Goal: Transaction & Acquisition: Register for event/course

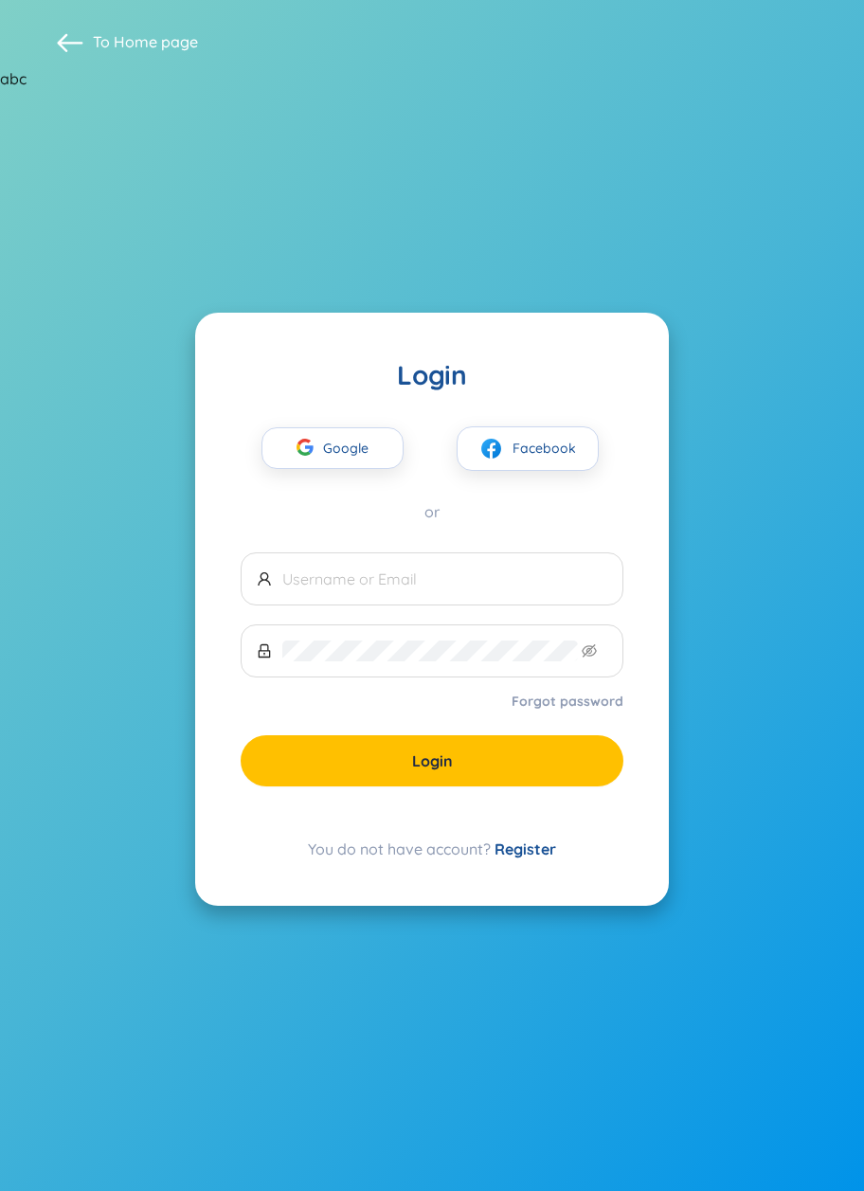
click at [372, 585] on input "text" at bounding box center [444, 579] width 325 height 21
click at [486, 573] on input "text" at bounding box center [444, 579] width 325 height 21
click at [504, 569] on input "text" at bounding box center [444, 579] width 325 height 21
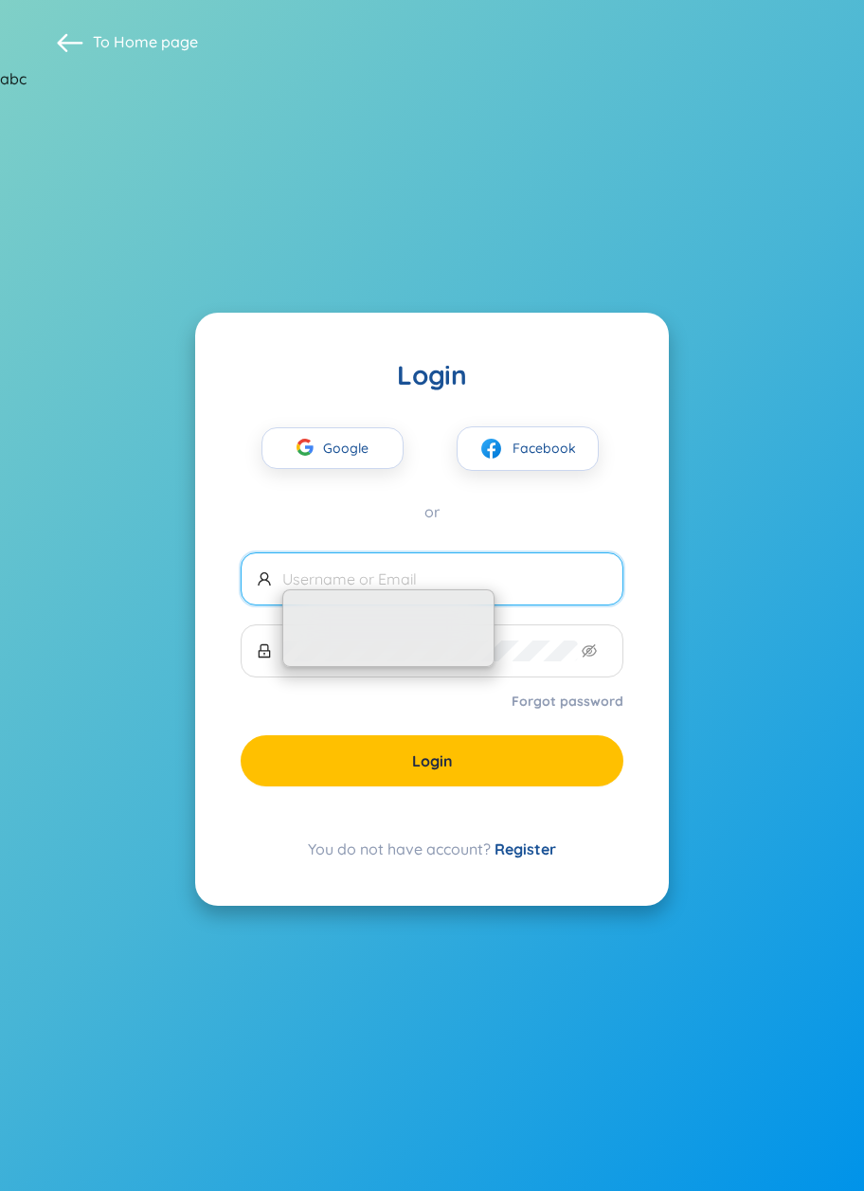
click at [530, 580] on input "text" at bounding box center [444, 579] width 325 height 21
click at [534, 580] on input "text" at bounding box center [444, 579] width 325 height 21
click at [540, 578] on input "text" at bounding box center [444, 579] width 325 height 21
click at [754, 534] on section "To Home page Login Google Facebook or Forgot password Login You do not have acc…" at bounding box center [432, 595] width 864 height 1191
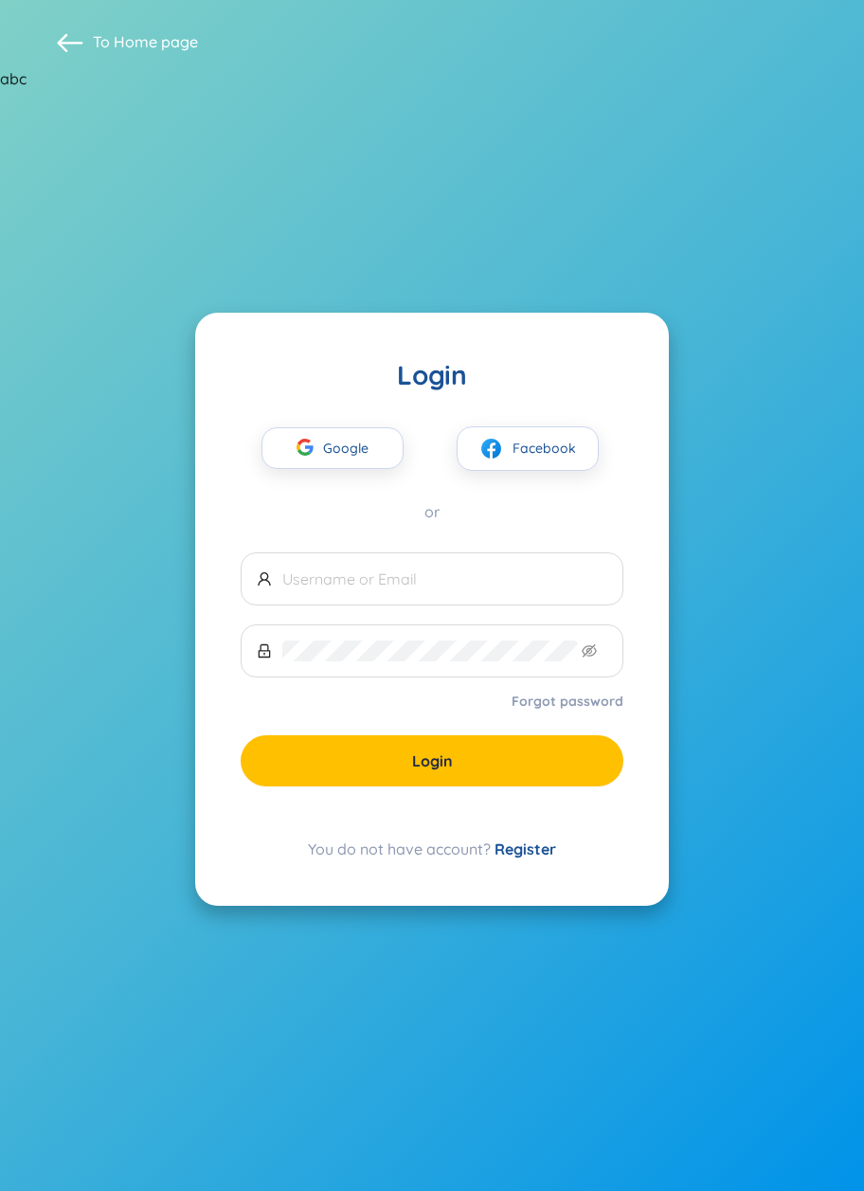
click at [469, 581] on input "text" at bounding box center [444, 579] width 325 height 21
click at [768, 499] on section "To Home page Login Google Facebook or Forgot password Login You do not have acc…" at bounding box center [432, 595] width 864 height 1191
click at [391, 587] on input "text" at bounding box center [444, 579] width 325 height 21
click at [346, 439] on span "Google" at bounding box center [350, 448] width 55 height 40
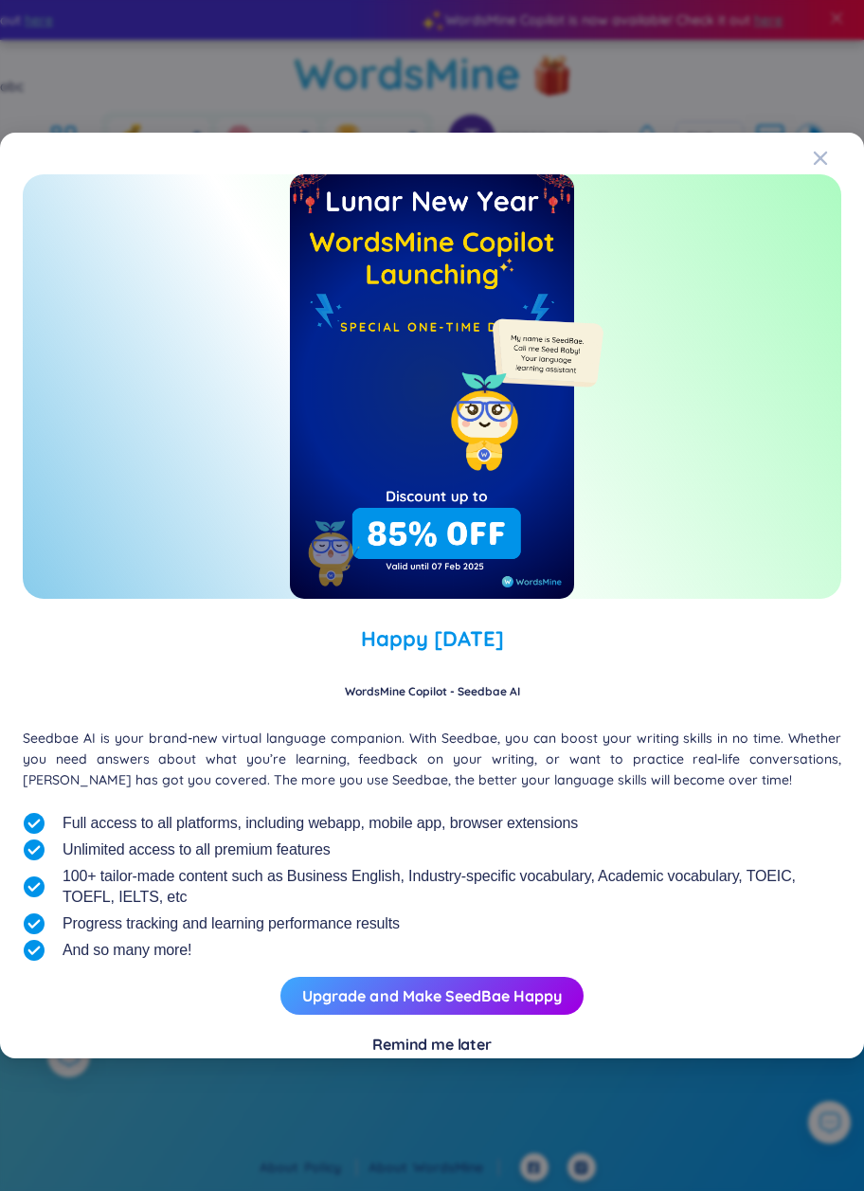
click at [821, 157] on icon "Close" at bounding box center [820, 157] width 13 height 13
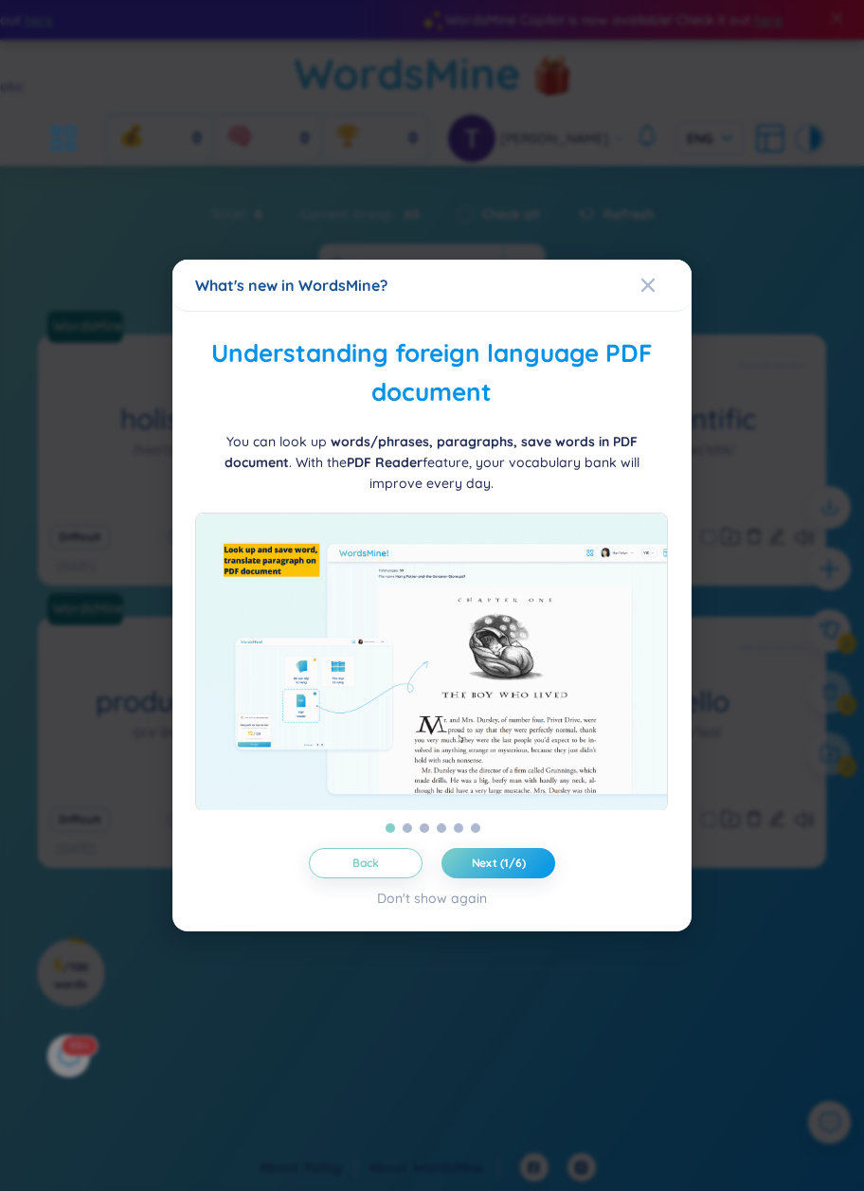
click at [653, 285] on icon "Close" at bounding box center [648, 285] width 15 height 15
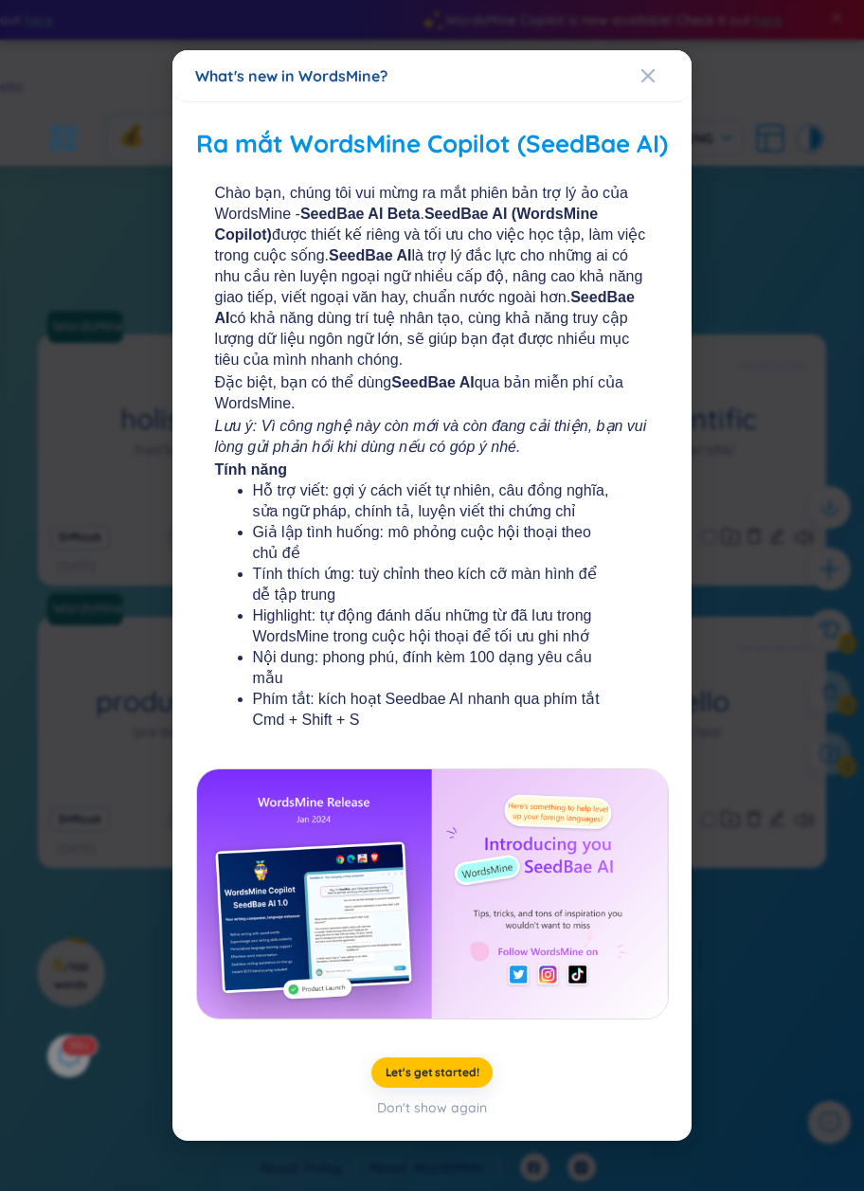
click at [641, 72] on div "Close" at bounding box center [648, 75] width 15 height 51
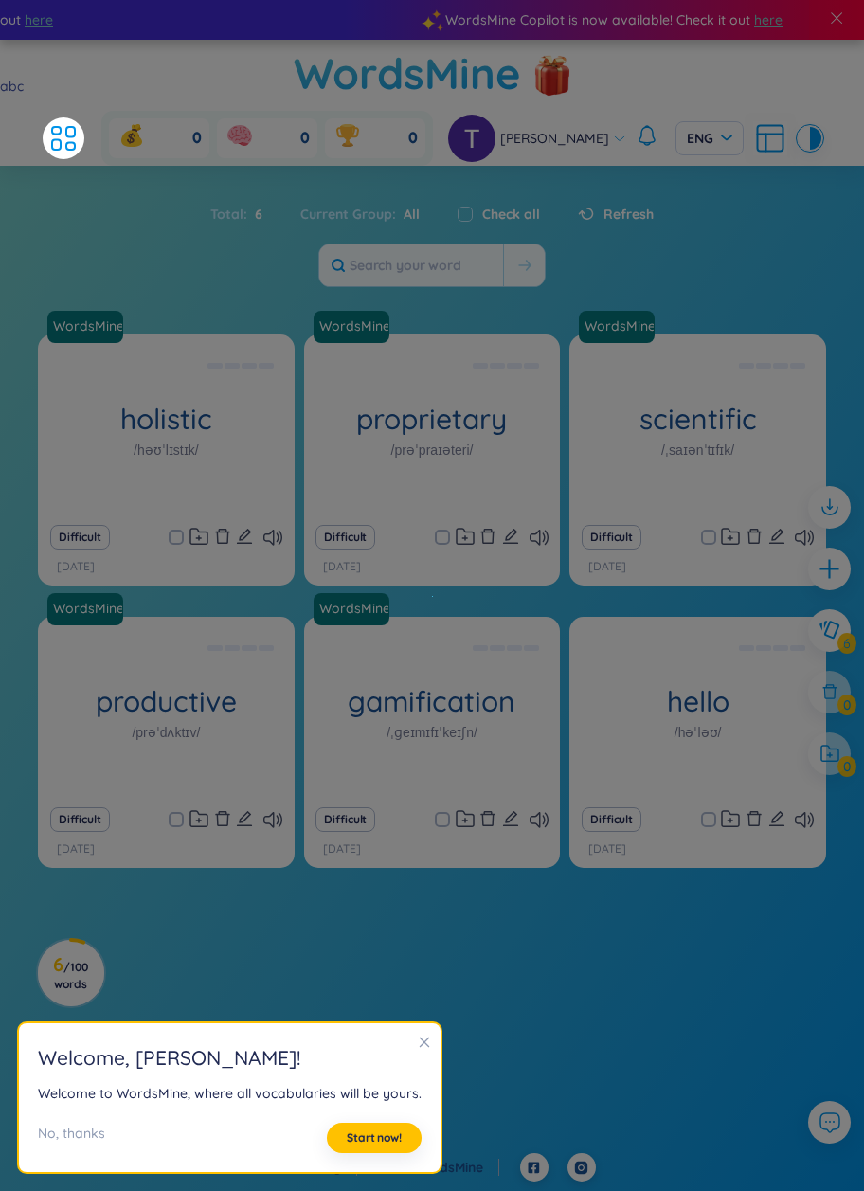
click at [420, 1042] on icon "close" at bounding box center [425, 1043] width 10 height 10
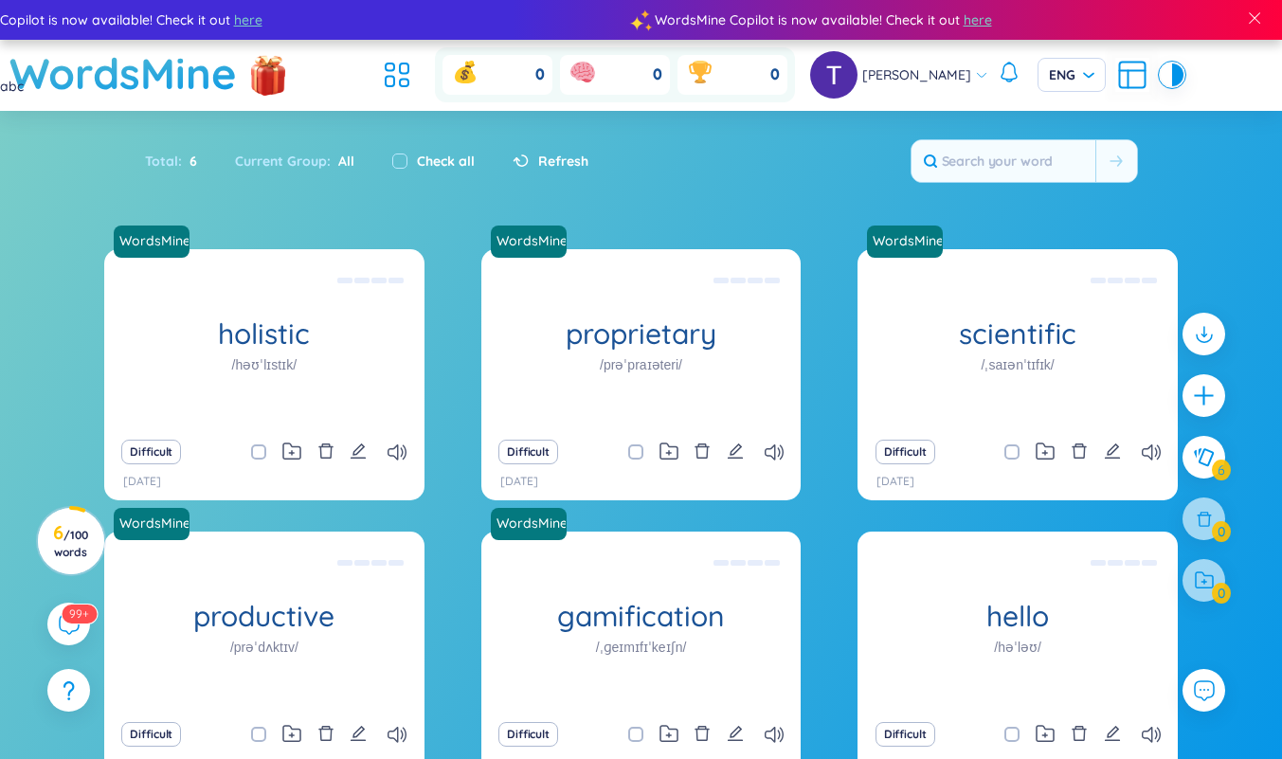
click at [863, 75] on span "Thanh Nguyen" at bounding box center [916, 74] width 109 height 21
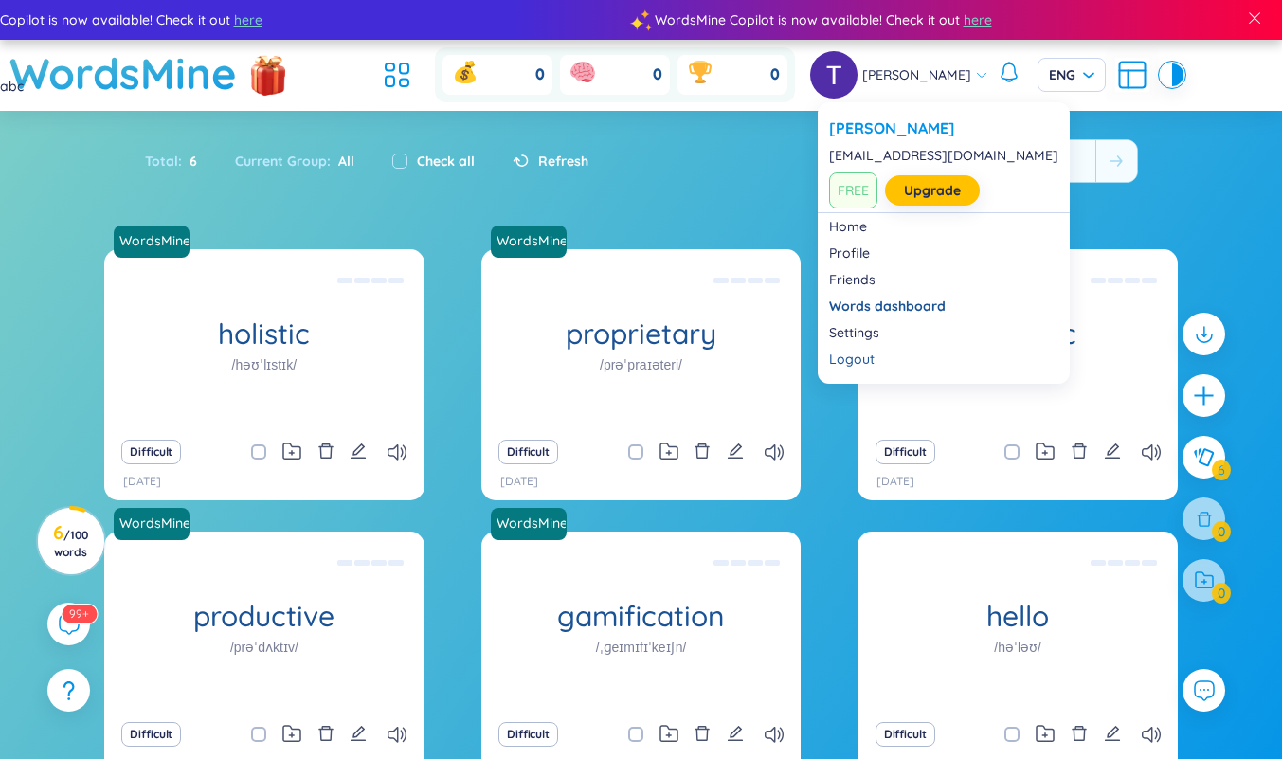
click at [860, 331] on link "Settings" at bounding box center [943, 332] width 229 height 19
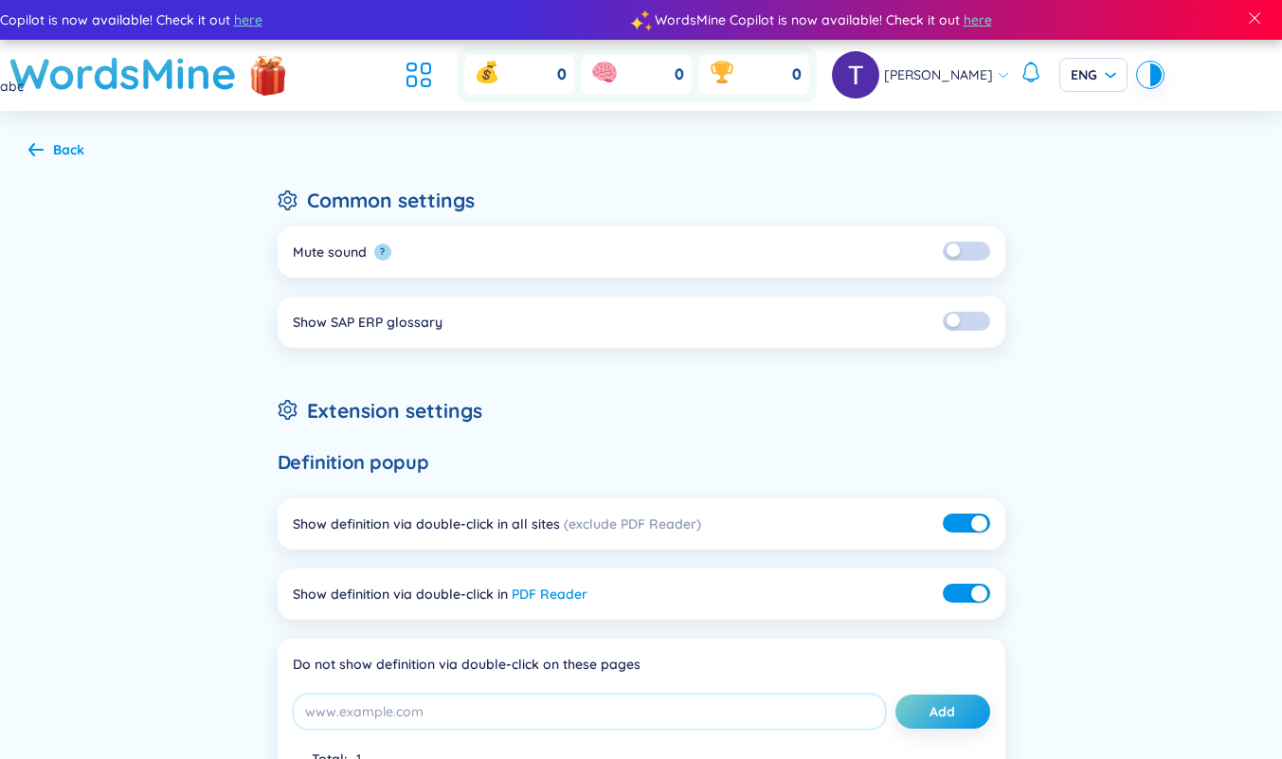
click at [863, 85] on span "Thanh Nguyen" at bounding box center [938, 74] width 109 height 21
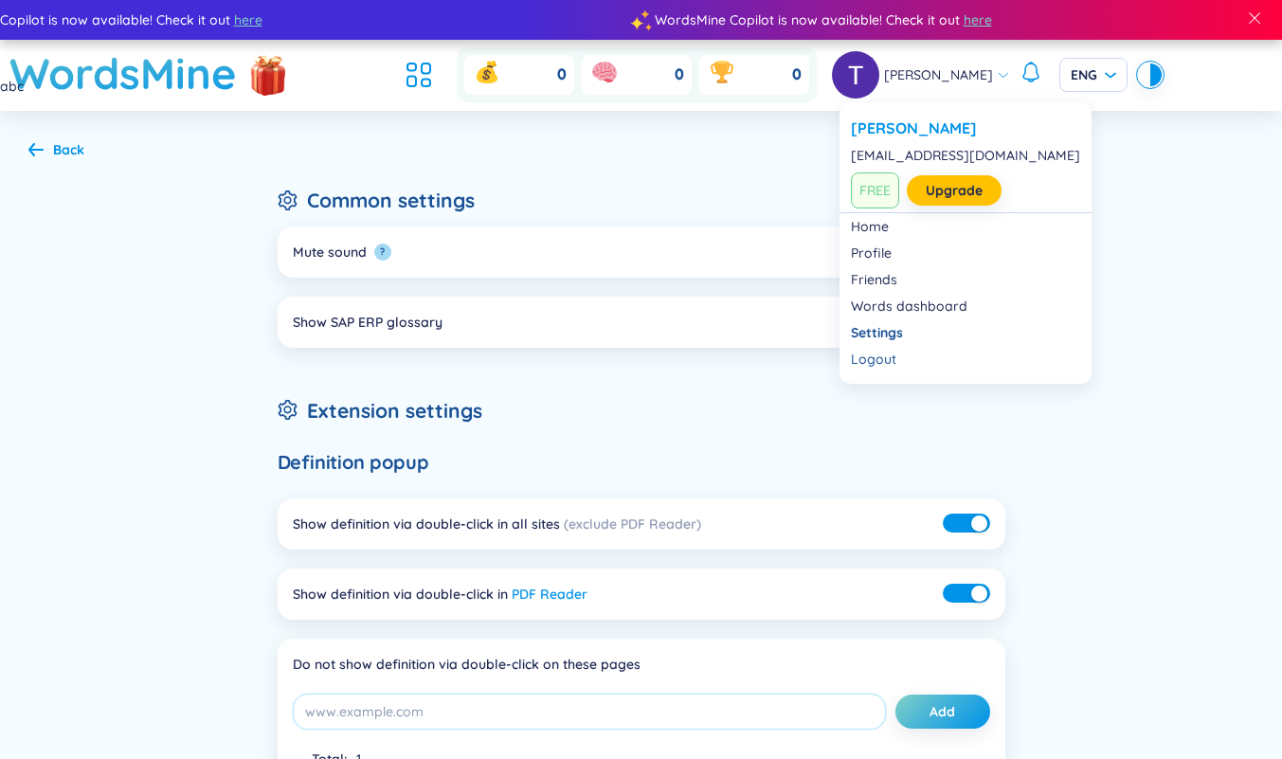
click at [863, 251] on link "Profile" at bounding box center [965, 253] width 229 height 19
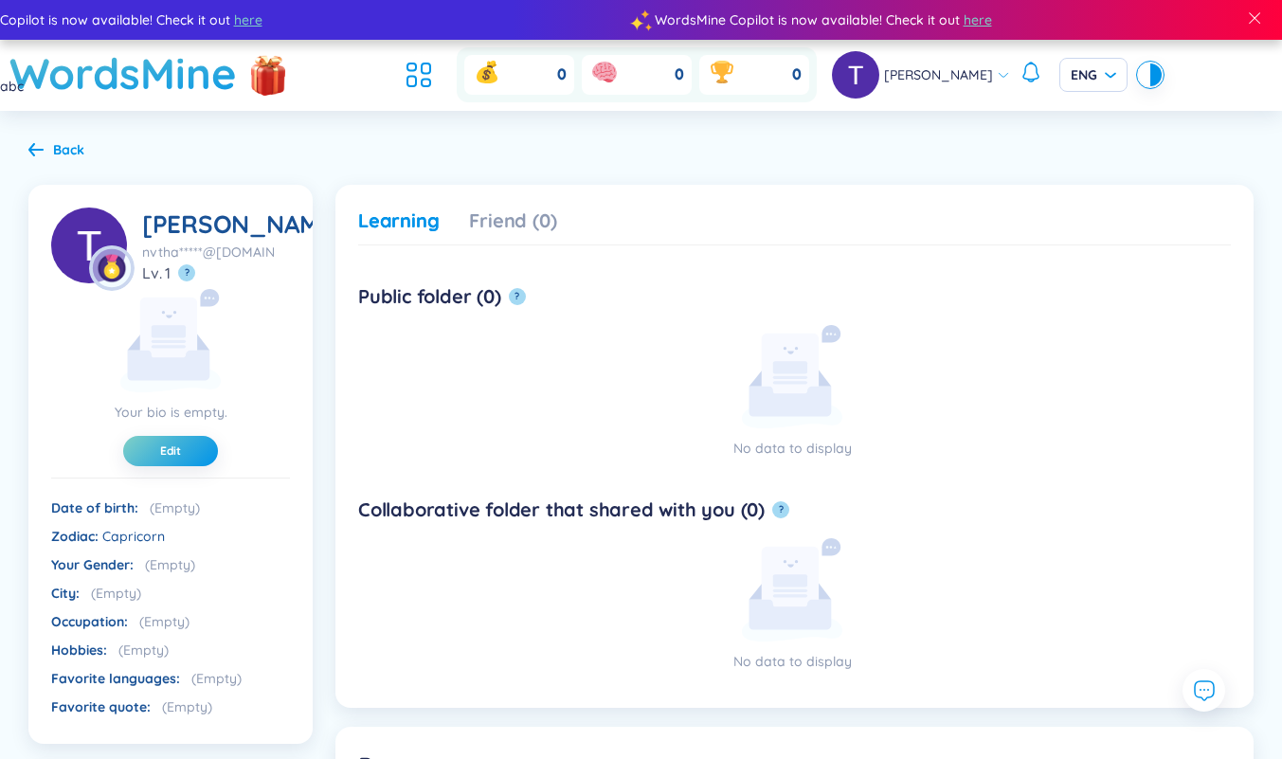
click at [863, 76] on div at bounding box center [1155, 74] width 11 height 23
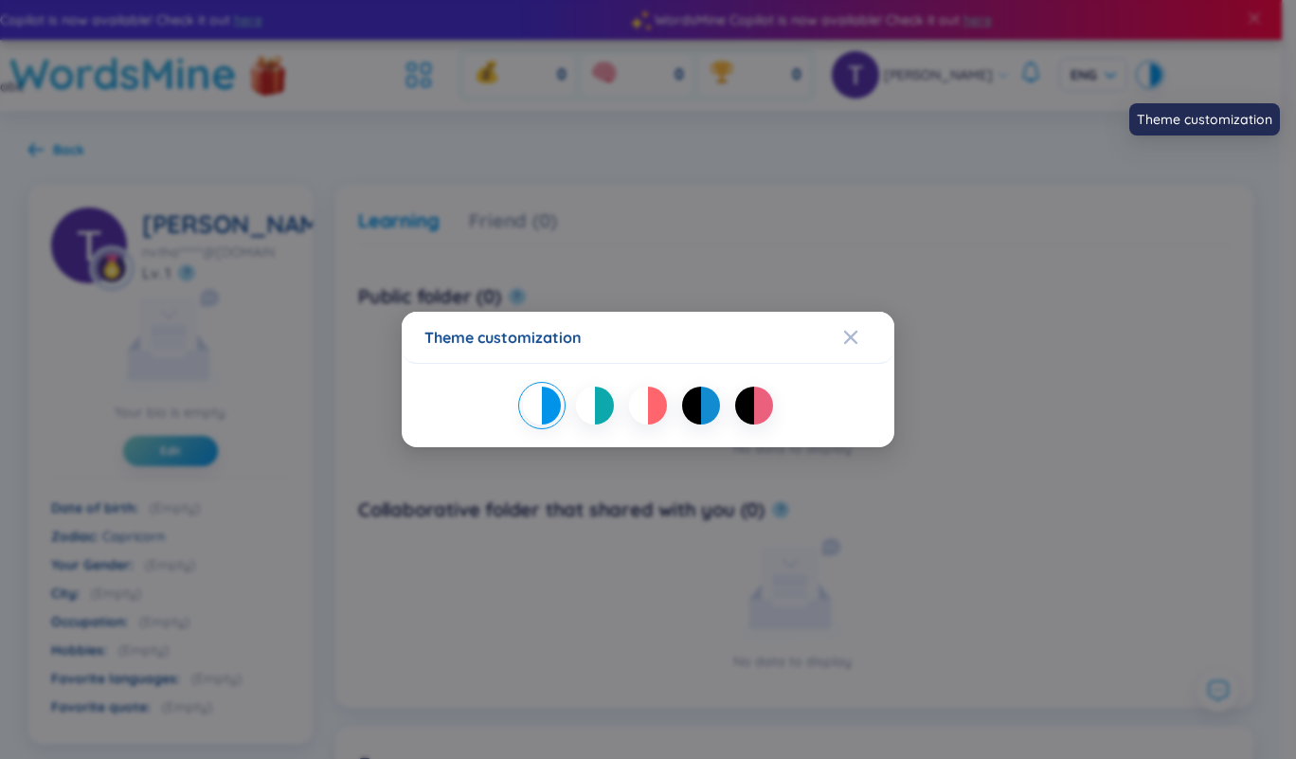
click at [848, 349] on div "Close" at bounding box center [850, 337] width 15 height 51
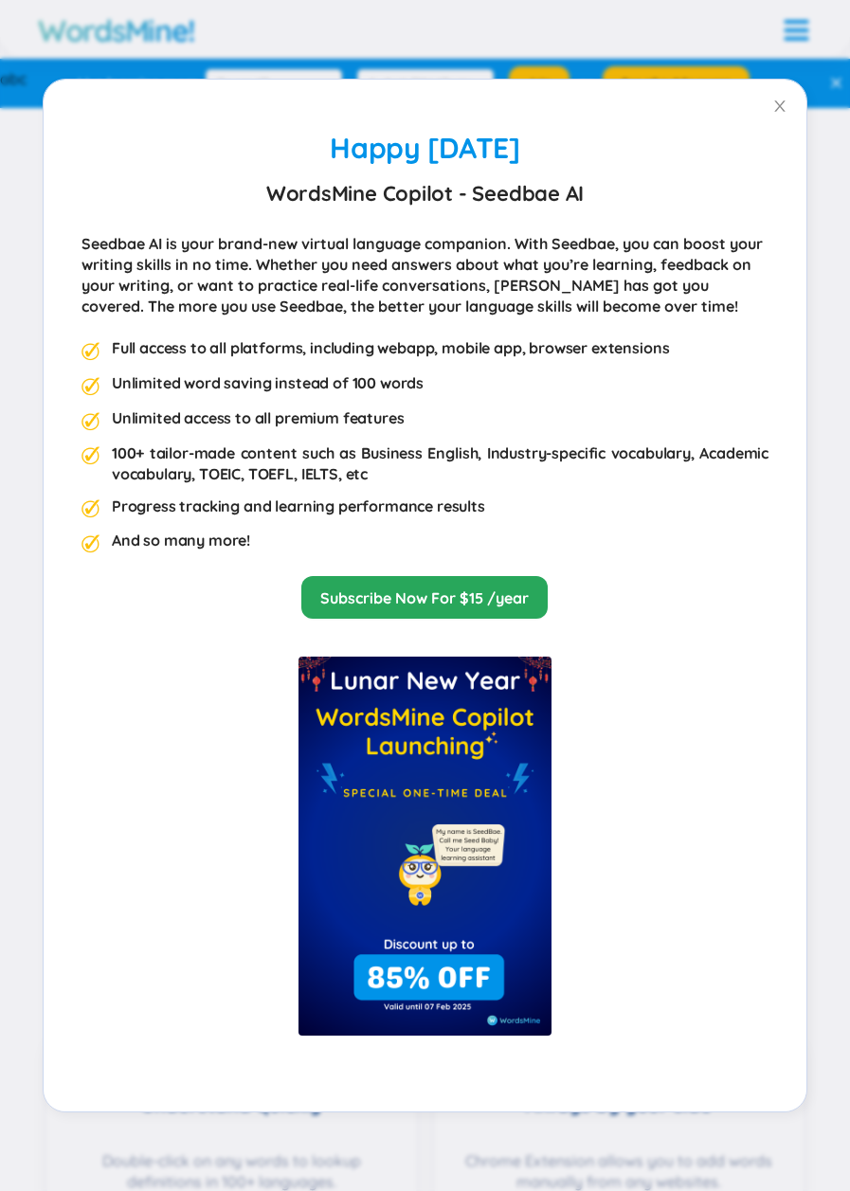
click at [150, 678] on div at bounding box center [424, 846] width 687 height 379
click at [775, 94] on span "Close" at bounding box center [779, 106] width 53 height 53
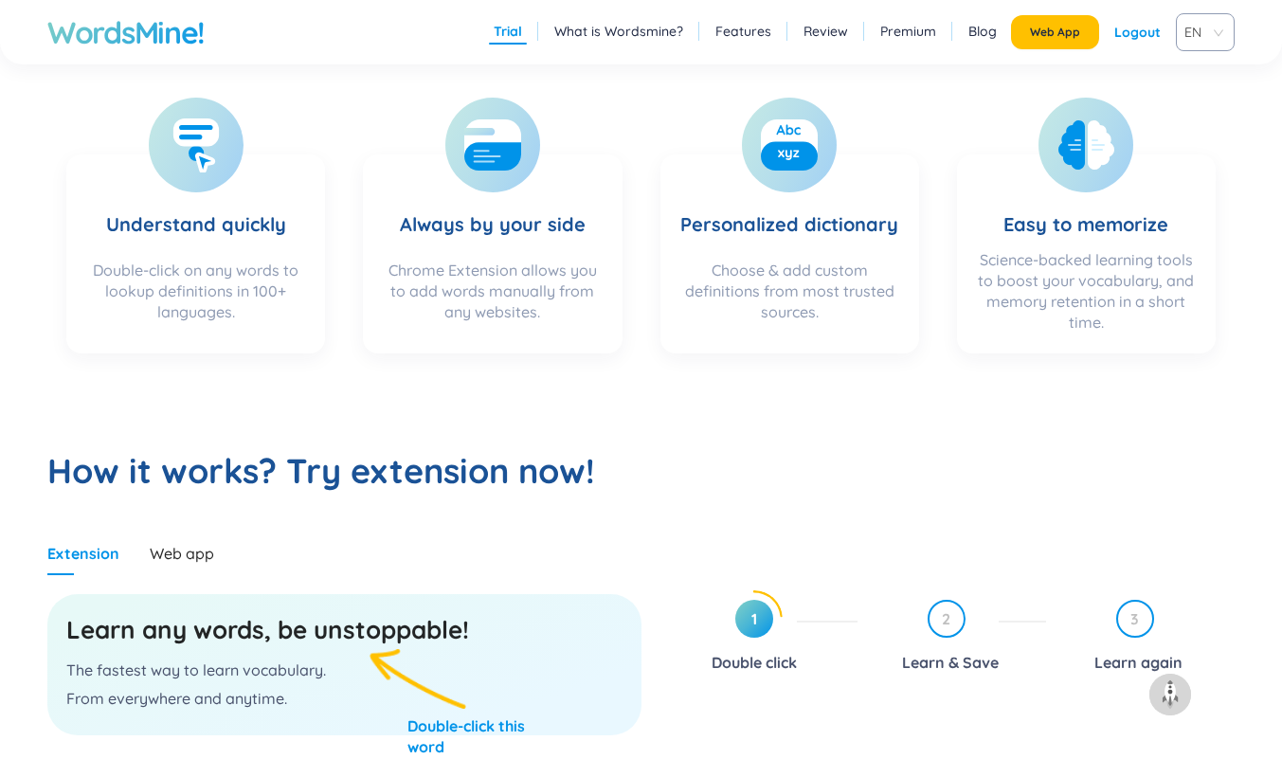
scroll to position [607, 0]
click at [863, 33] on div "Logout" at bounding box center [1137, 32] width 46 height 34
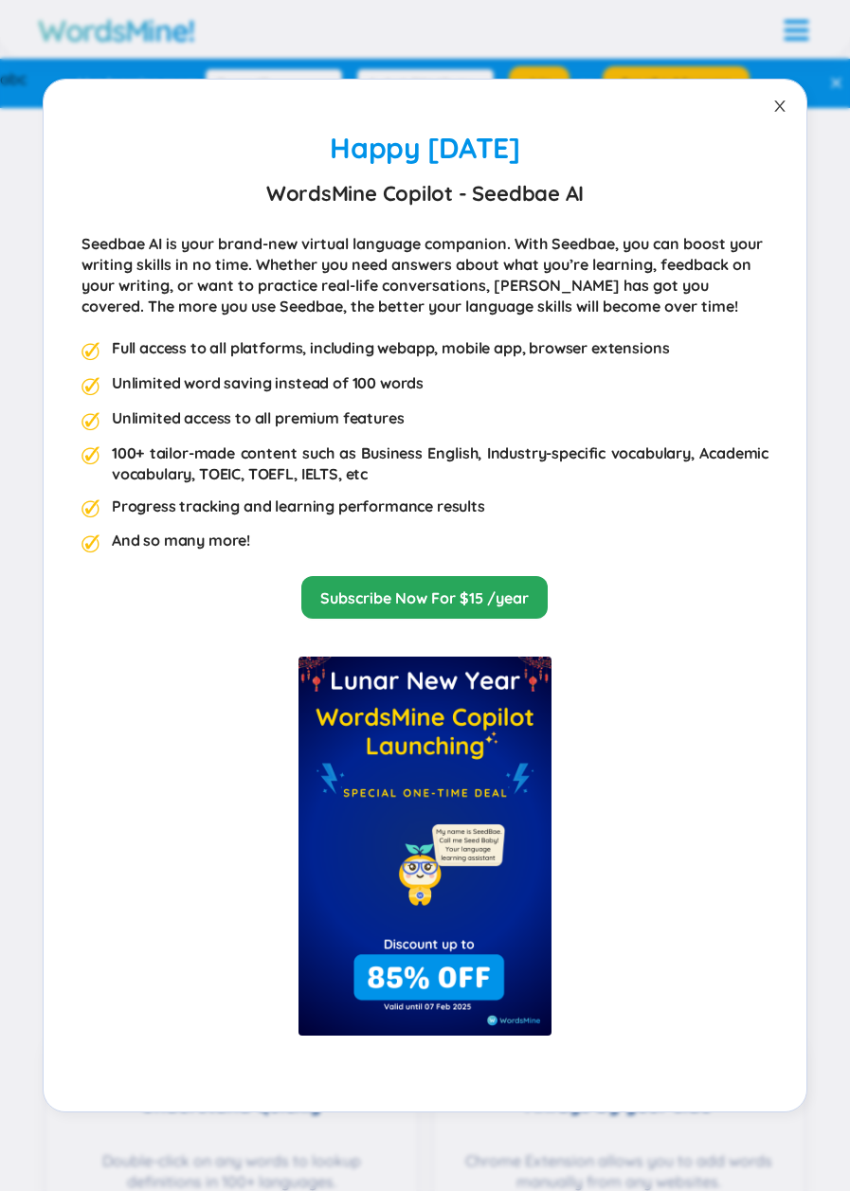
click at [786, 90] on span "Close" at bounding box center [779, 106] width 53 height 53
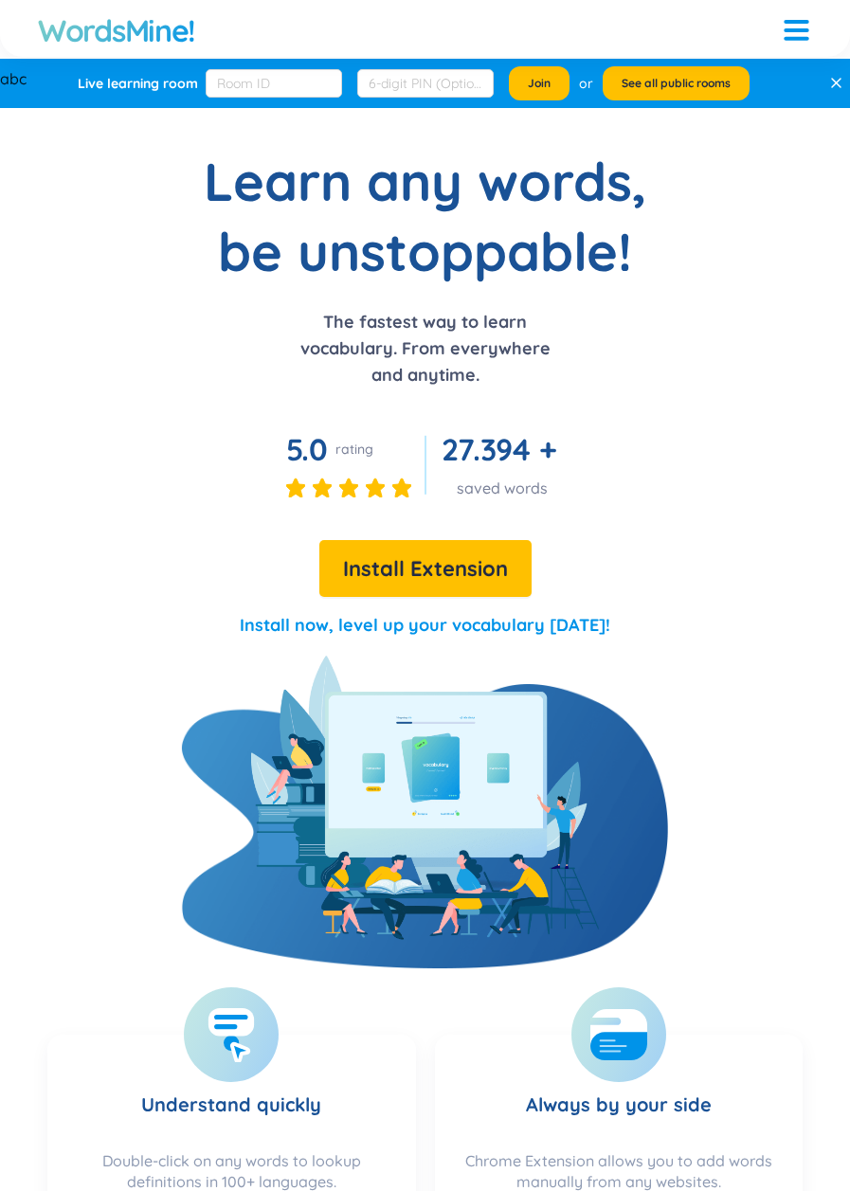
click at [794, 22] on div at bounding box center [796, 22] width 25 height 4
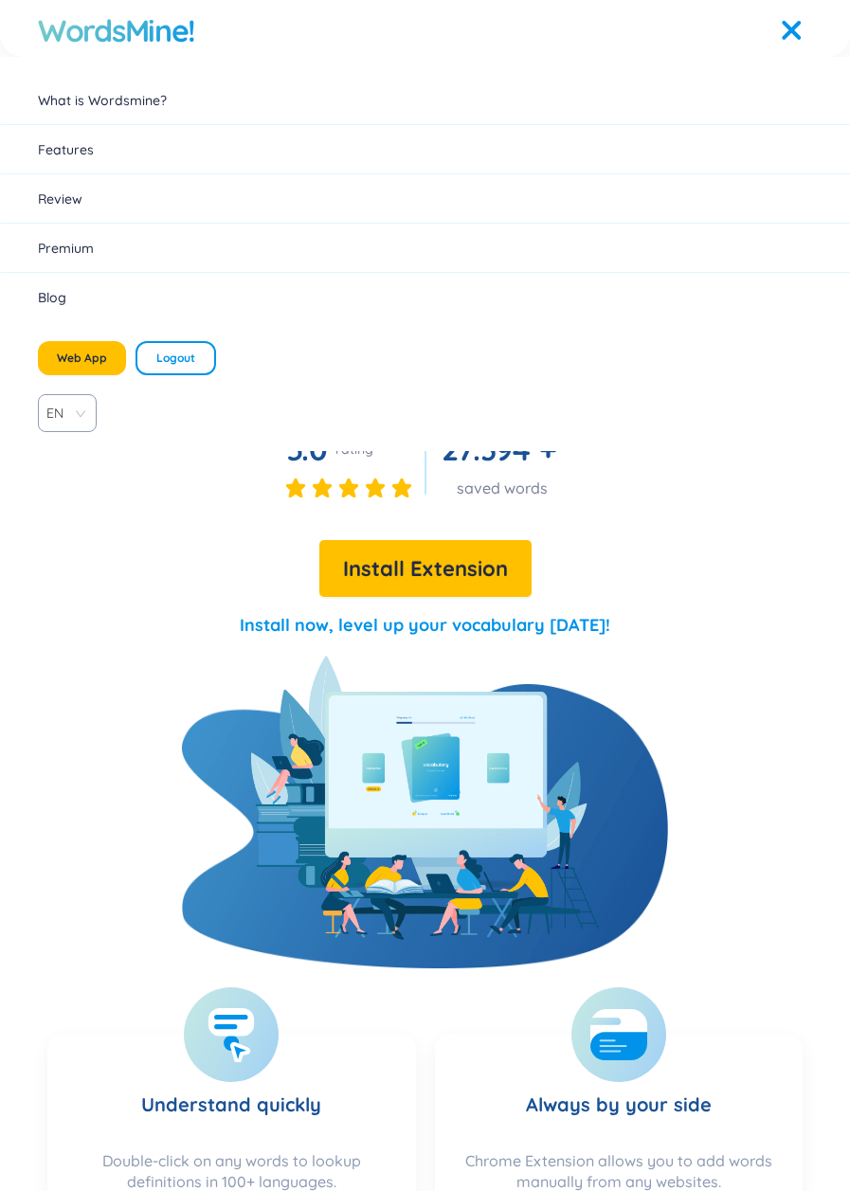
click at [791, 30] on div at bounding box center [791, 30] width 20 height 20
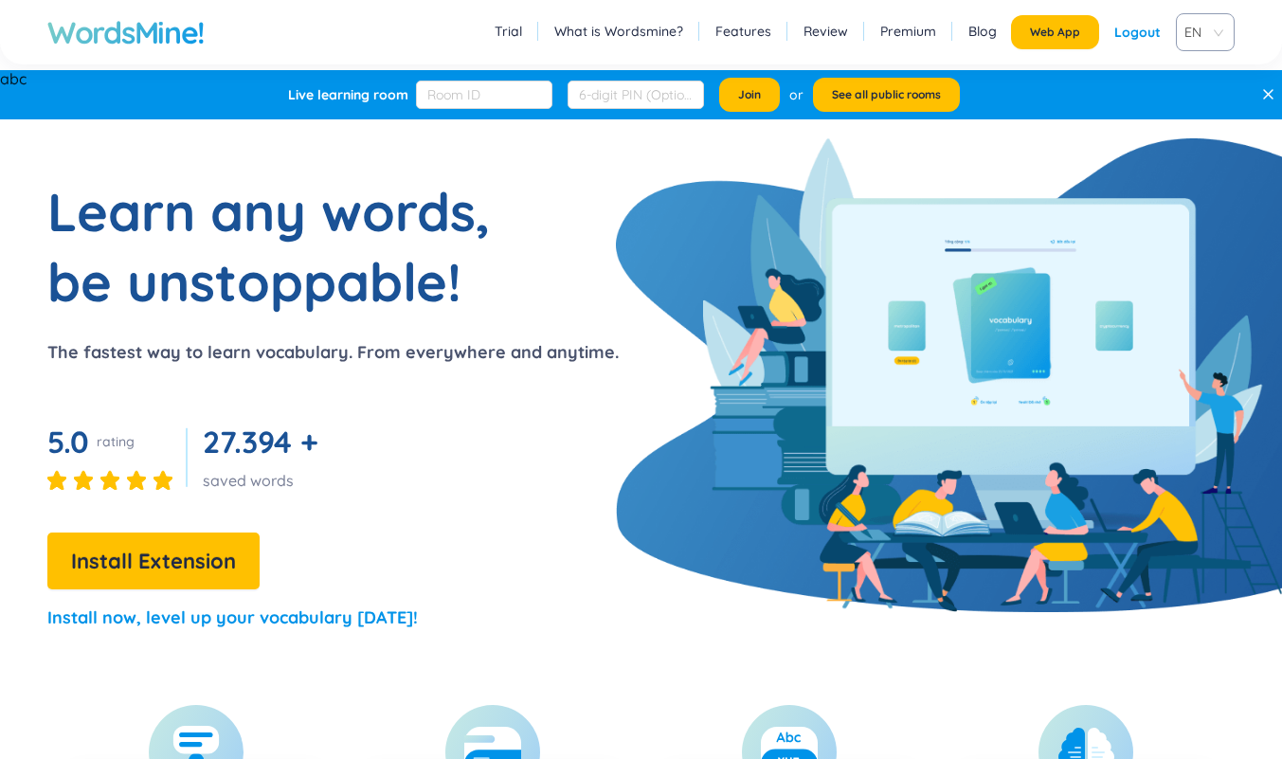
click at [863, 38] on span "EN" at bounding box center [1202, 32] width 34 height 28
click at [863, 36] on span "EN" at bounding box center [1202, 32] width 34 height 28
click at [863, 29] on span "EN" at bounding box center [1202, 32] width 34 height 28
click at [863, 121] on body "WordsMine! Trial What is Wordsmine? Features Review Premium Blog Web App Logout…" at bounding box center [641, 379] width 1282 height 759
click at [863, 27] on span "EN" at bounding box center [1202, 32] width 34 height 28
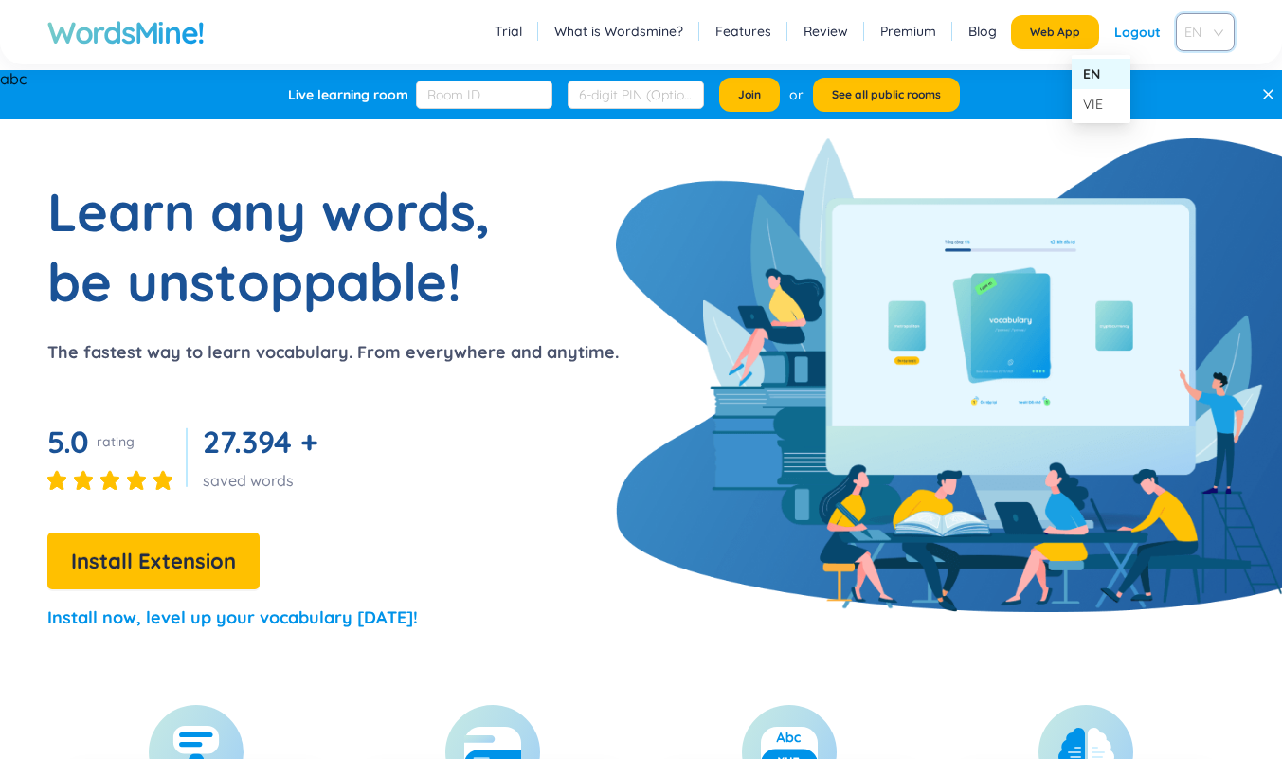
click at [863, 109] on div "VIE" at bounding box center [1101, 104] width 36 height 21
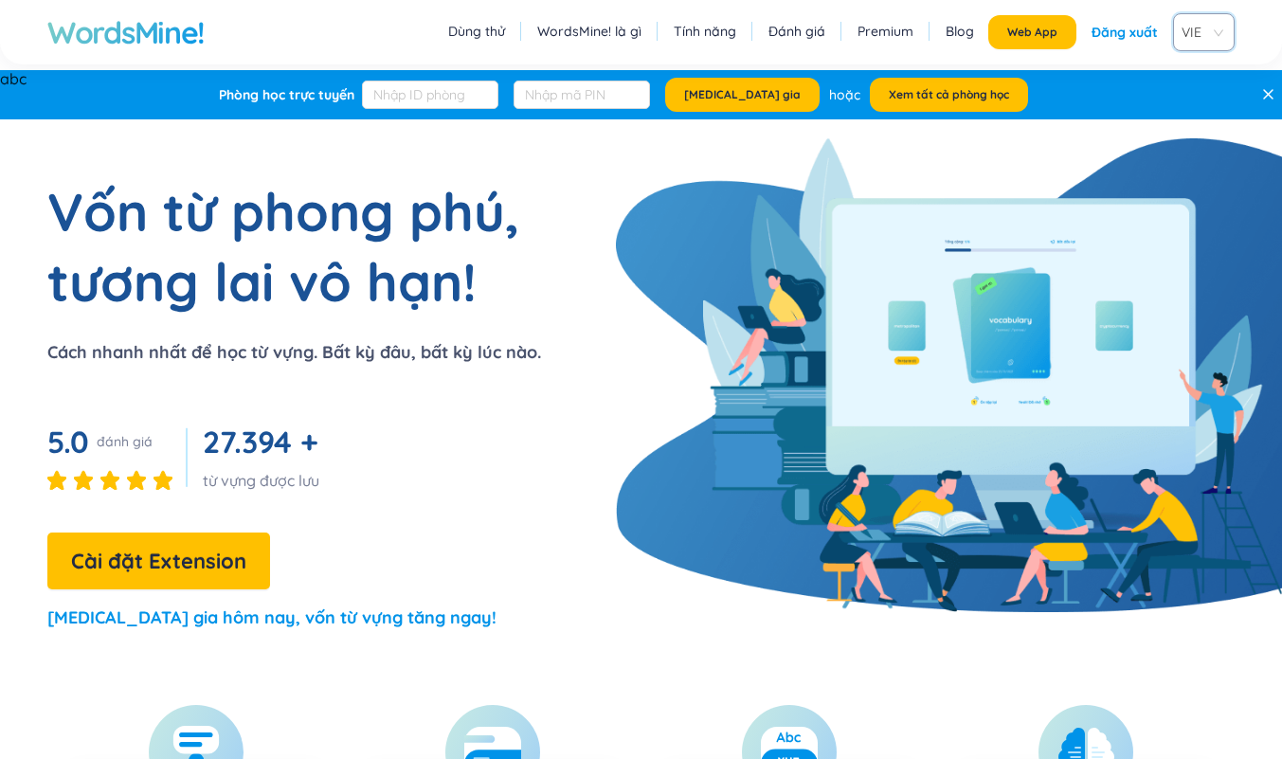
click at [205, 41] on h1 "WordsMine!" at bounding box center [125, 32] width 157 height 38
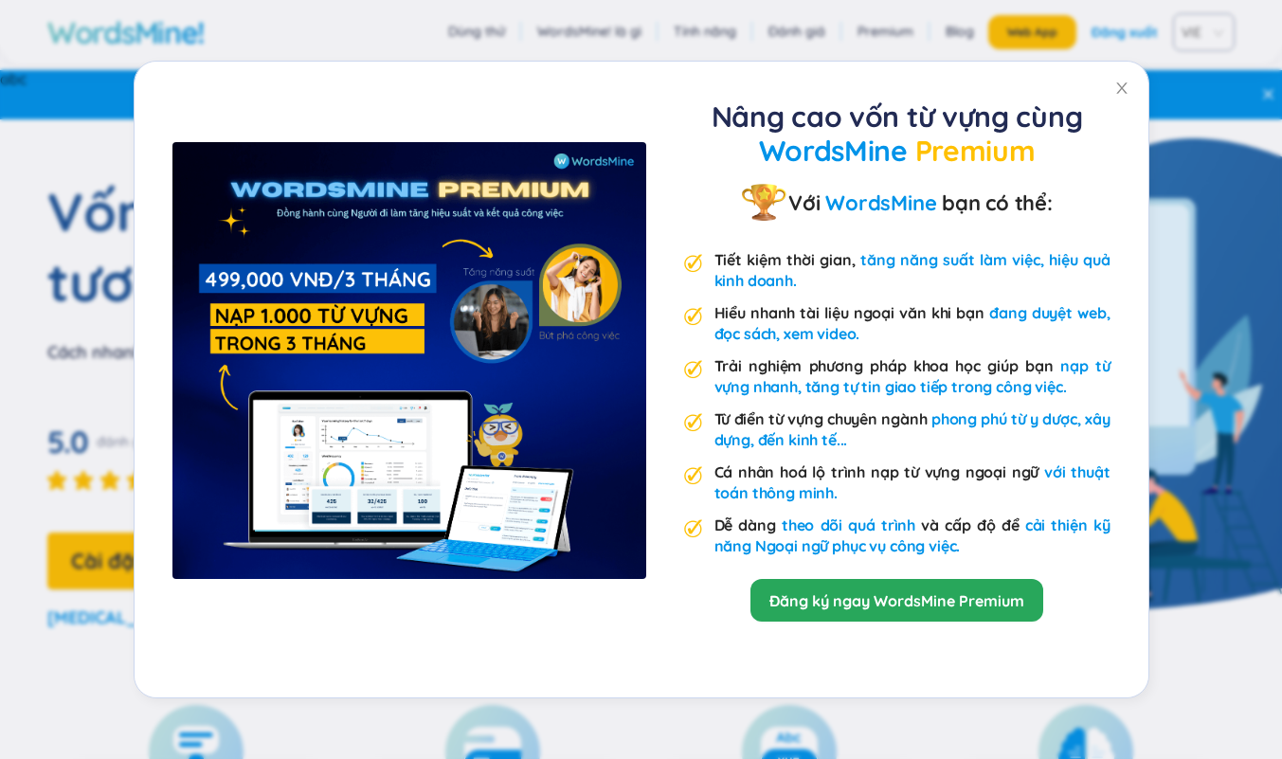
click at [863, 44] on div "Nâng cao vốn từ vựng cùng WordsMine Premium Với WordsMine bạn có thể: Tiết kiệm…" at bounding box center [641, 379] width 1282 height 759
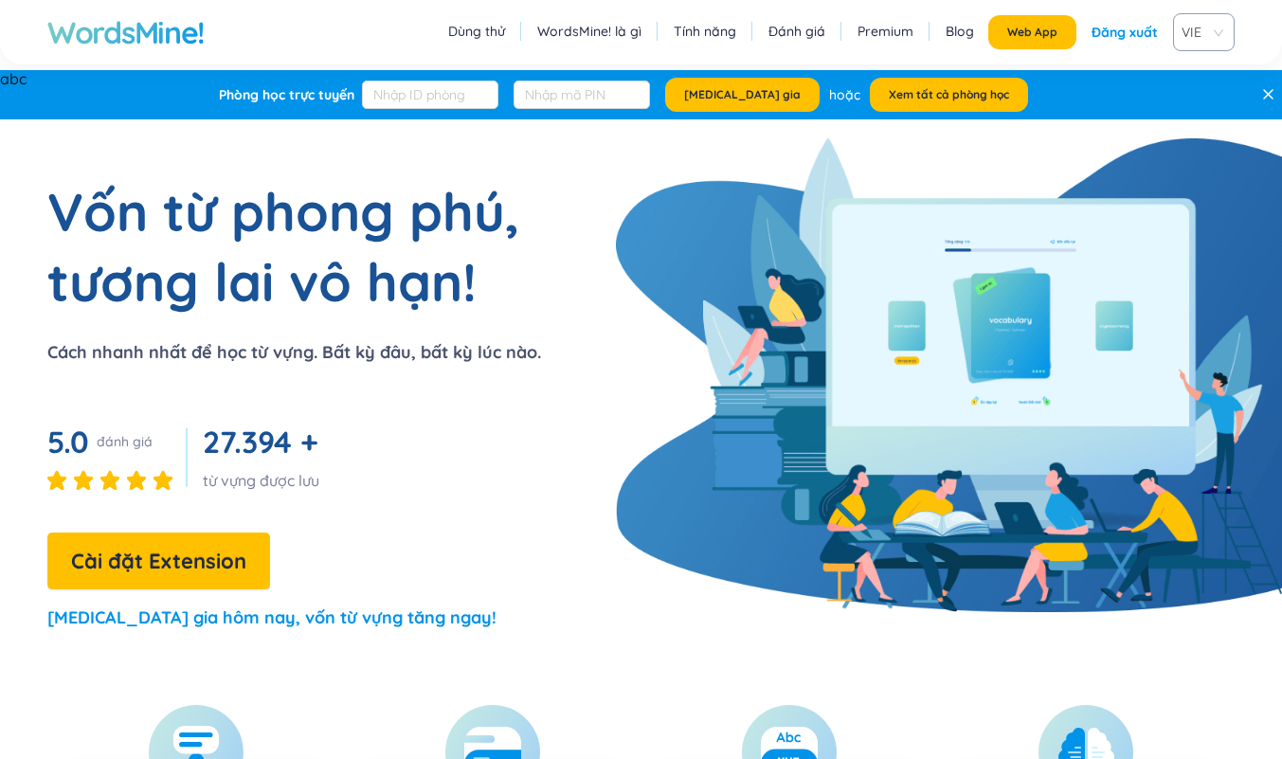
click at [863, 38] on div "Đăng xuất" at bounding box center [1125, 32] width 66 height 34
click at [863, 27] on link "Đăng nhập" at bounding box center [1123, 32] width 70 height 34
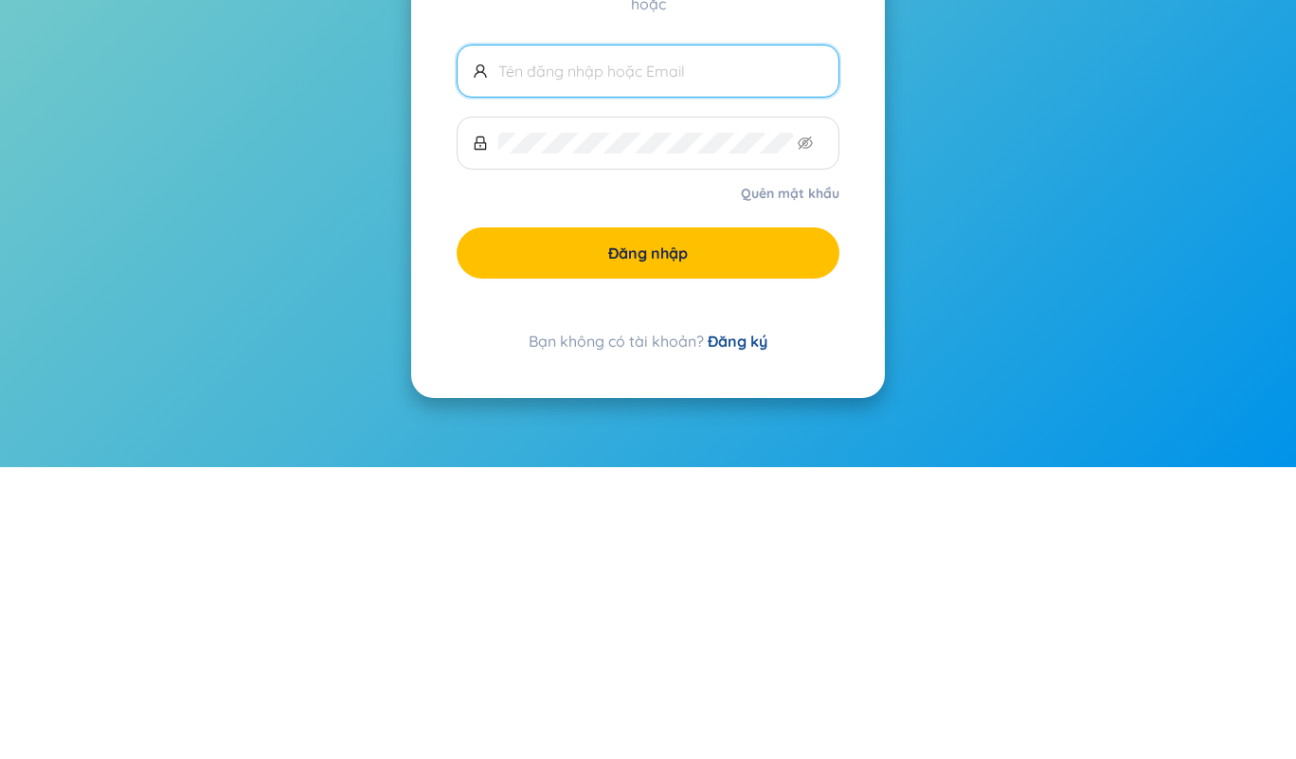
click at [743, 635] on link "Đăng ký" at bounding box center [738, 633] width 60 height 19
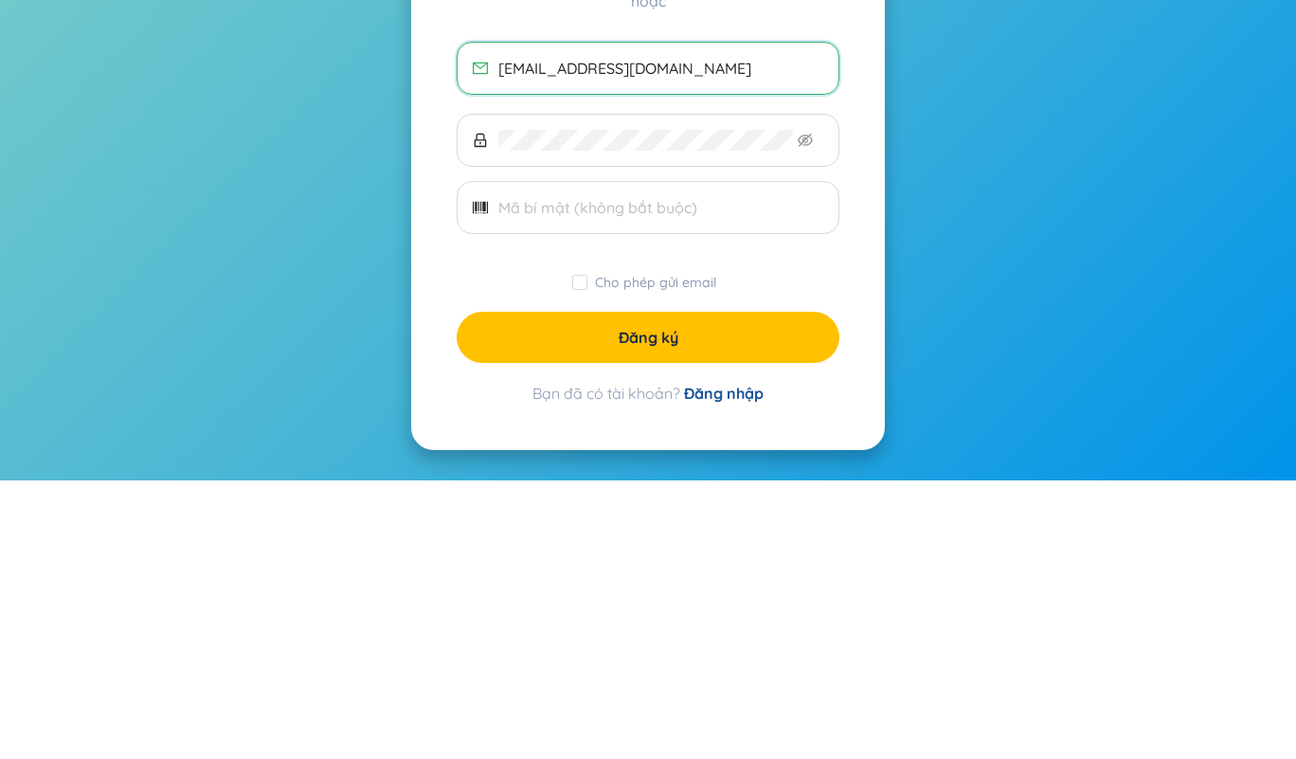
type input "nvthanhuk@gmail.com"
click at [657, 465] on span at bounding box center [648, 486] width 383 height 53
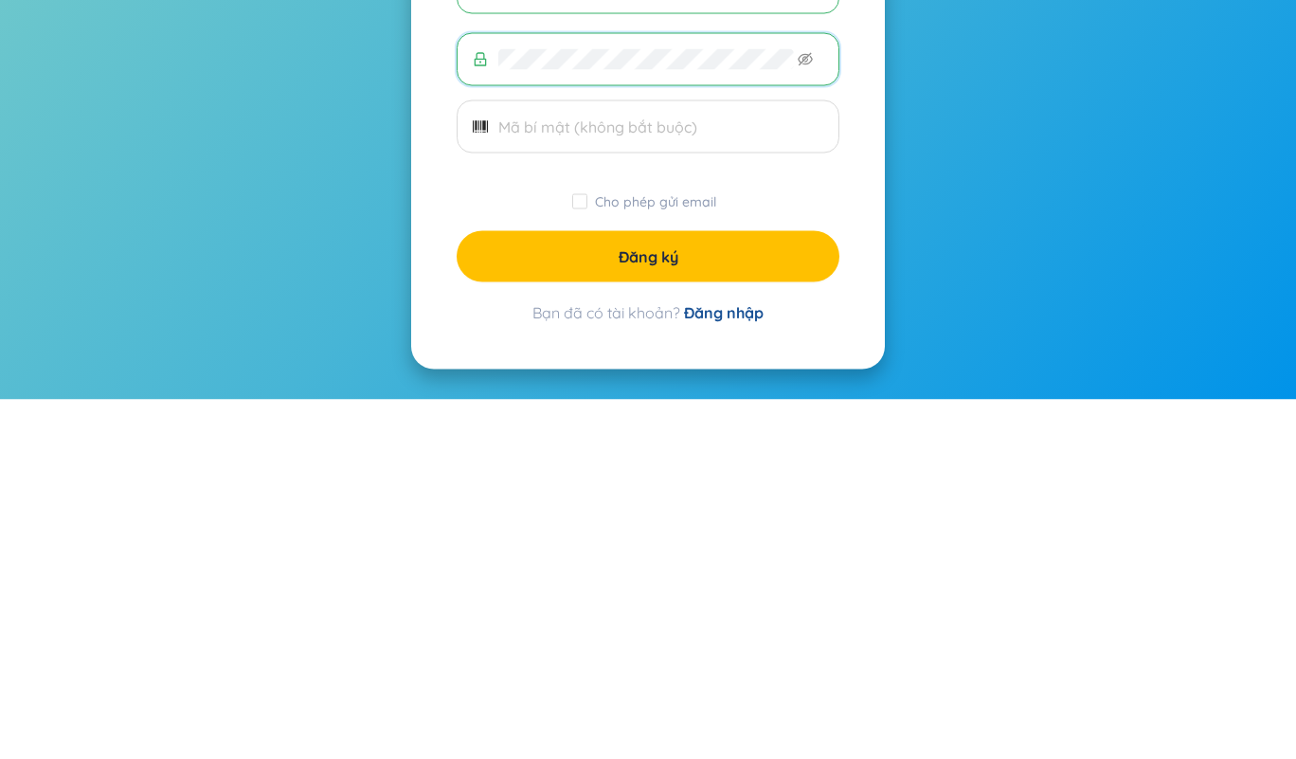
click at [744, 623] on button "Đăng ký" at bounding box center [648, 615] width 383 height 51
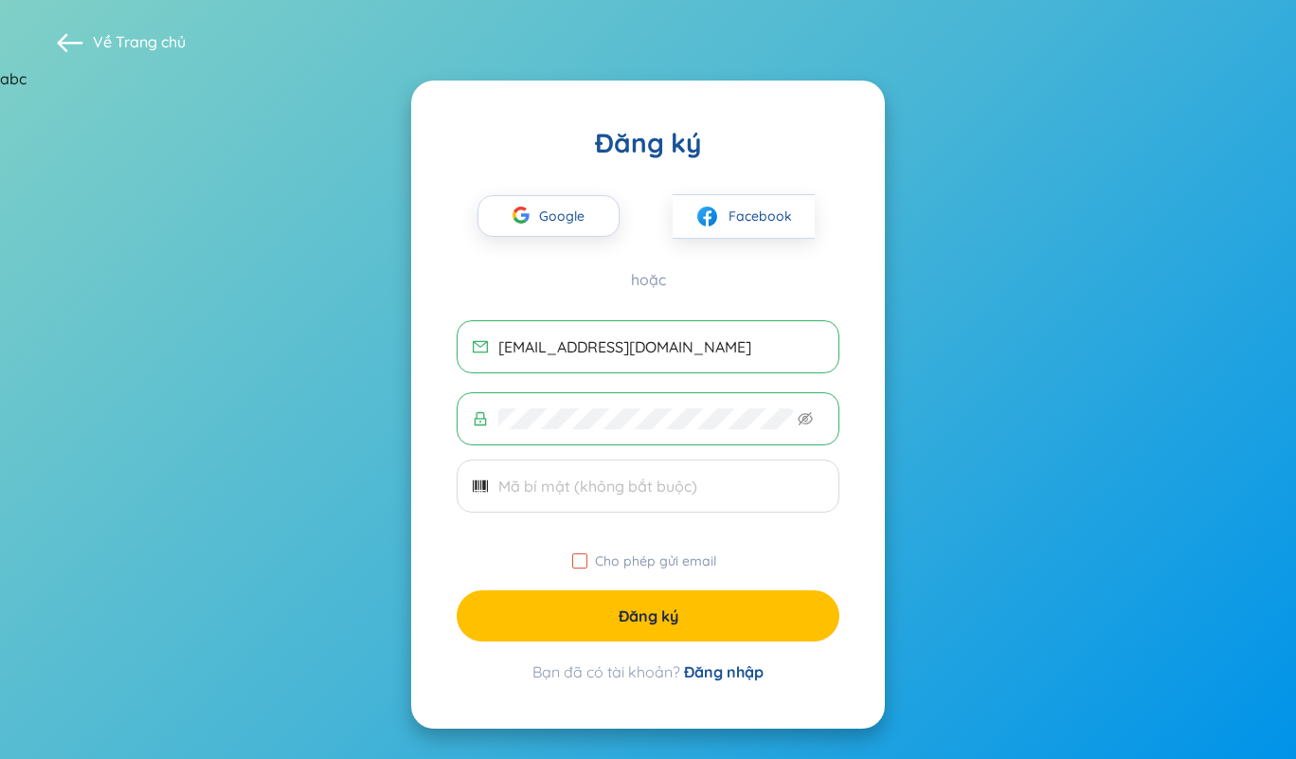
click at [581, 563] on input "Cho phép gửi email" at bounding box center [579, 560] width 15 height 15
checkbox input "true"
click at [694, 632] on button "Đăng ký" at bounding box center [648, 615] width 383 height 51
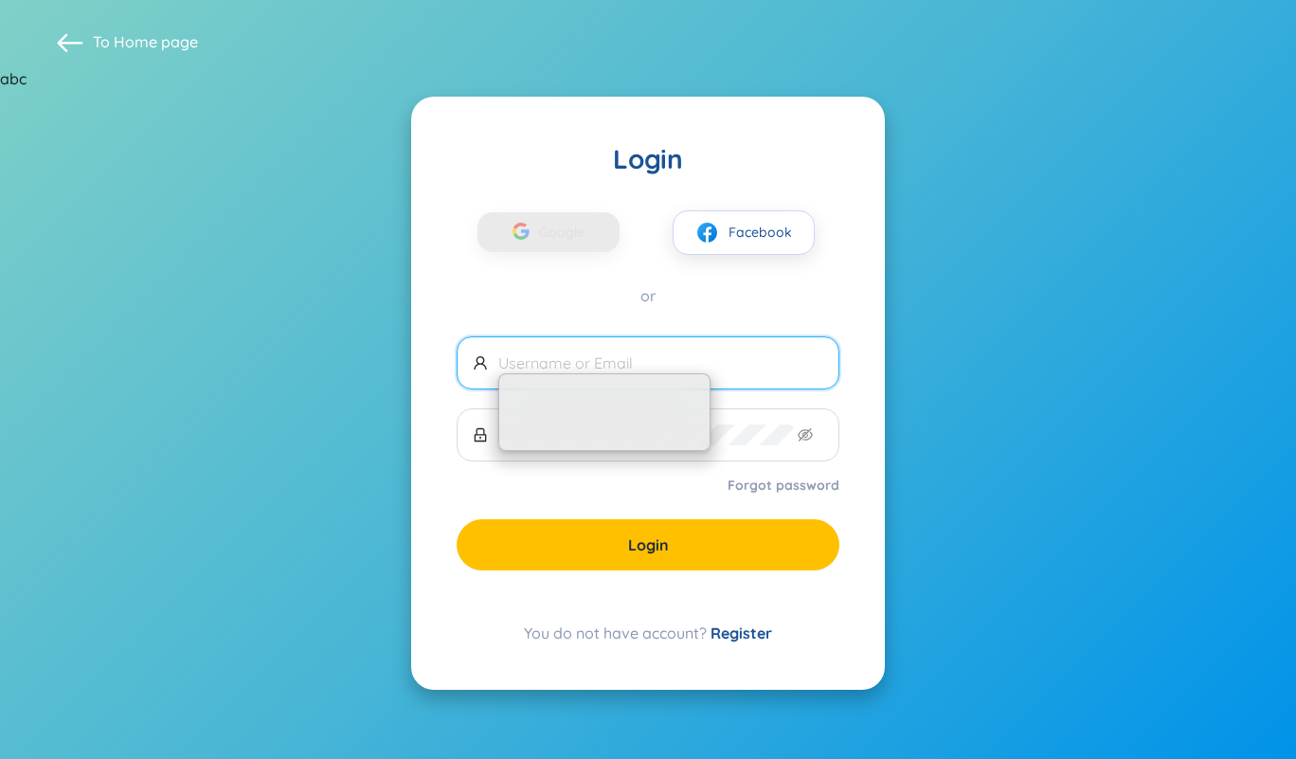
click at [553, 230] on span "Google" at bounding box center [566, 232] width 55 height 40
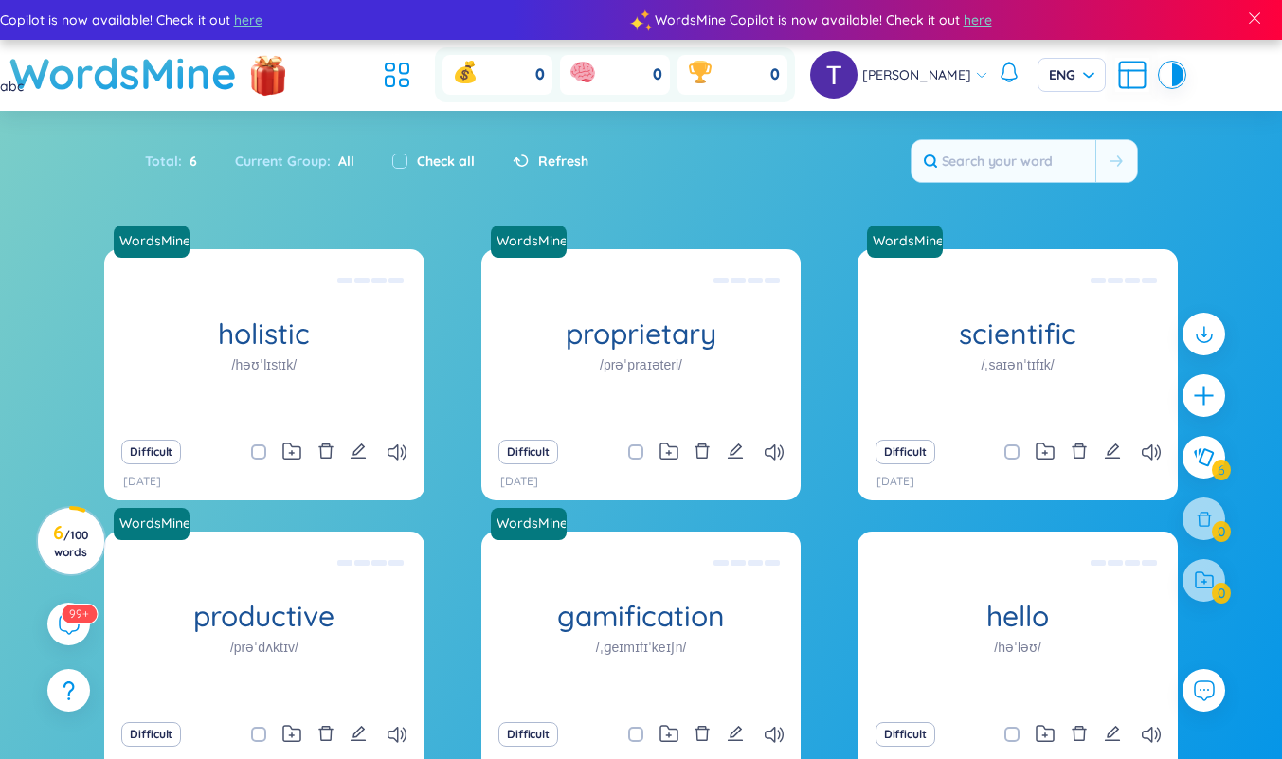
click at [1217, 159] on div "Total : 6 Current Group : All Check all Refresh" at bounding box center [641, 170] width 1183 height 81
click at [952, 74] on span "Thanh Nguyen" at bounding box center [916, 74] width 109 height 21
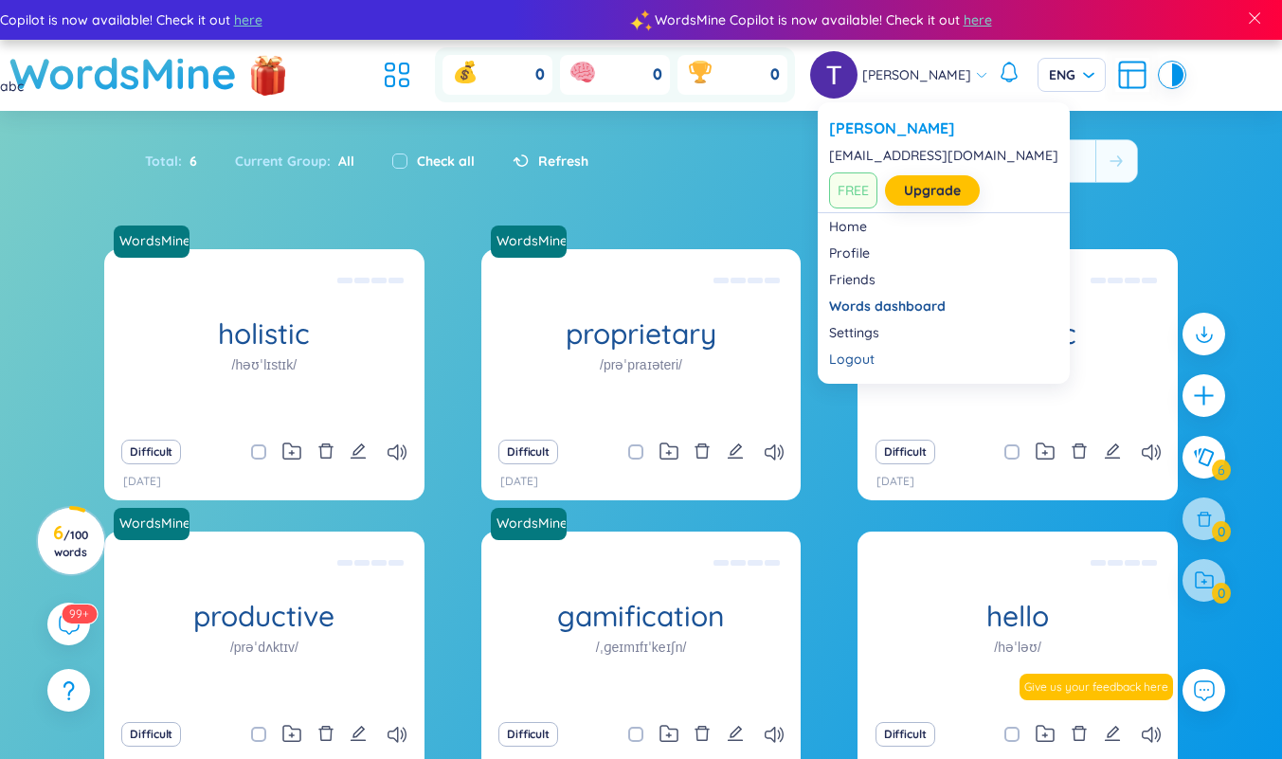
click at [868, 335] on link "Settings" at bounding box center [943, 332] width 229 height 19
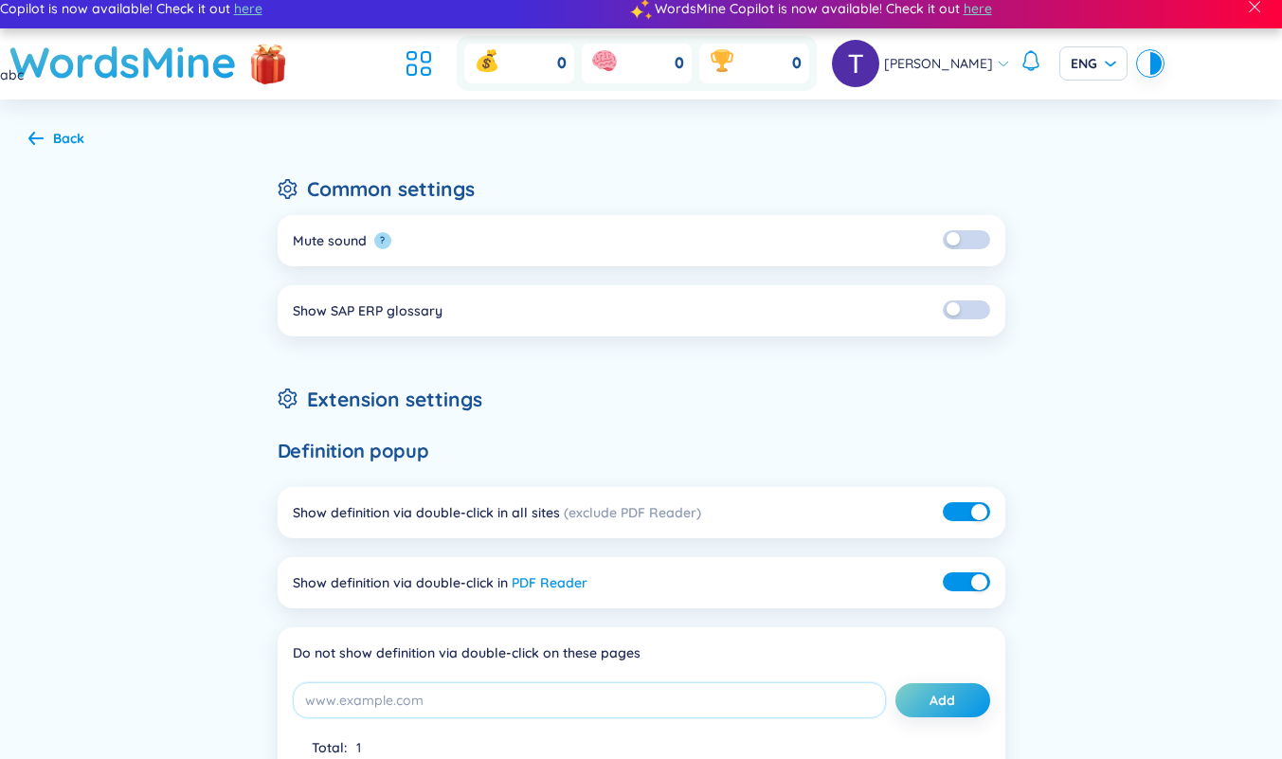
scroll to position [12, 0]
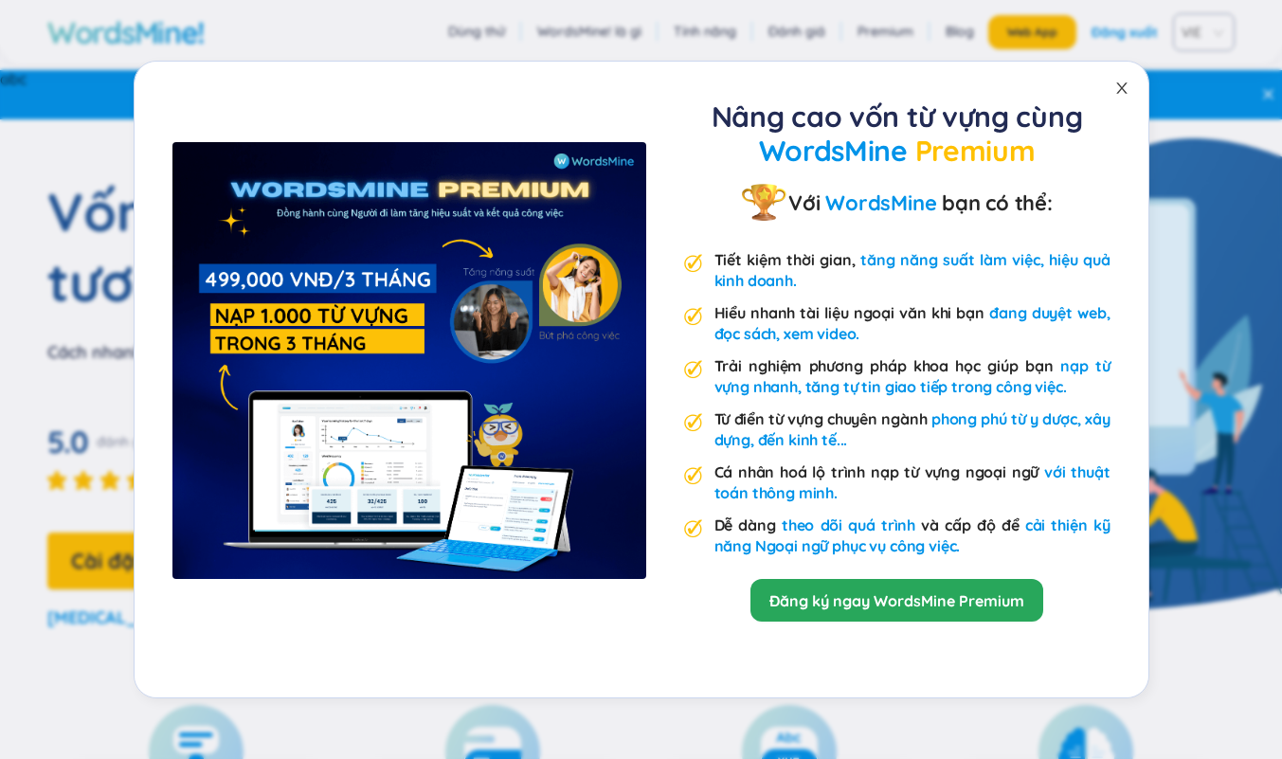
click at [1127, 95] on icon "close" at bounding box center [1121, 88] width 15 height 15
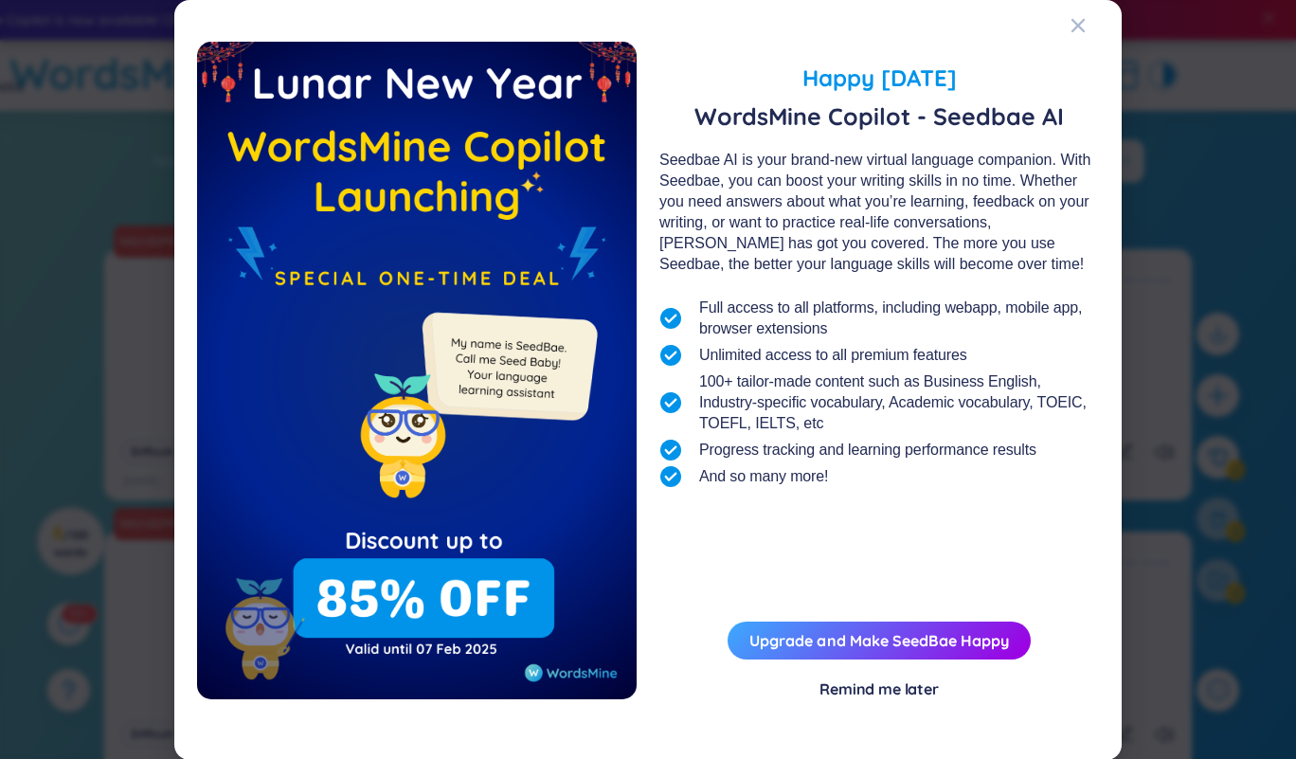
click at [1075, 34] on div "Close" at bounding box center [1078, 25] width 15 height 51
